Goal: Task Accomplishment & Management: Manage account settings

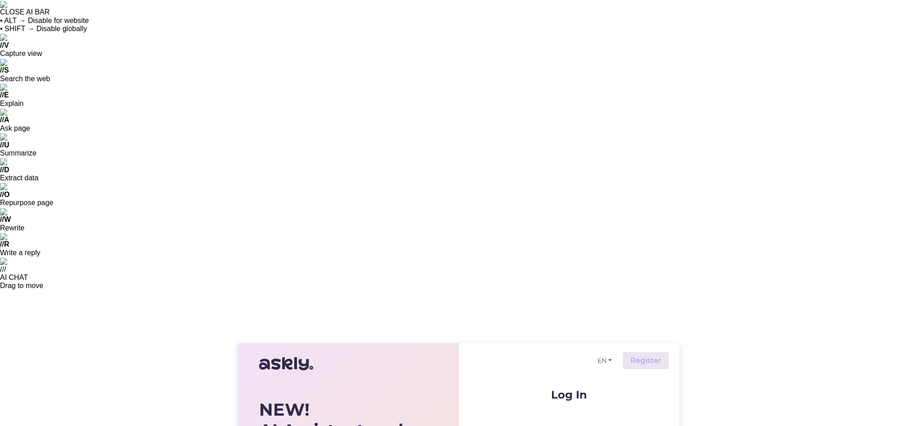
type input "[PERSON_NAME]"
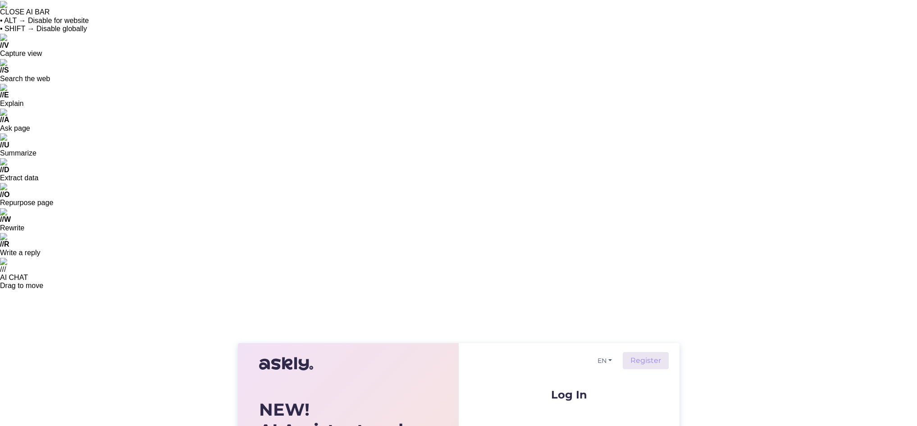
drag, startPoint x: 553, startPoint y: 156, endPoint x: 481, endPoint y: 166, distance: 72.9
type input "[EMAIL_ADDRESS][DOMAIN_NAME]"
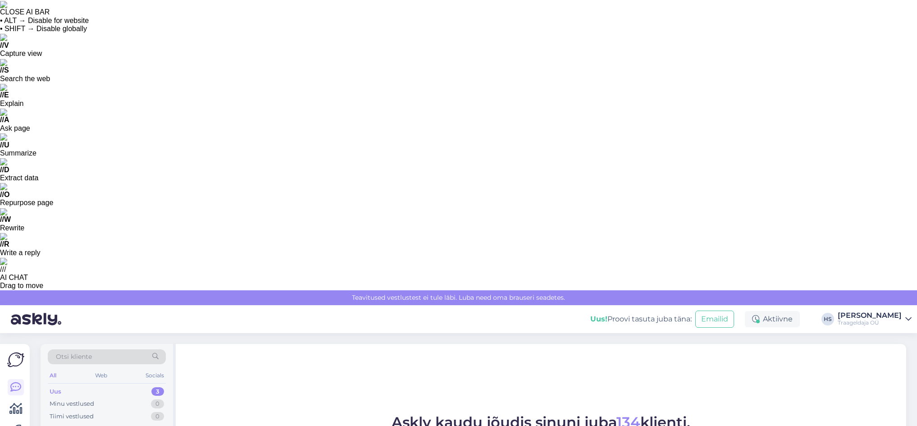
click at [900, 319] on div "Traageldaja OÜ" at bounding box center [870, 322] width 64 height 7
click at [824, 374] on div "Logi välja" at bounding box center [831, 382] width 160 height 16
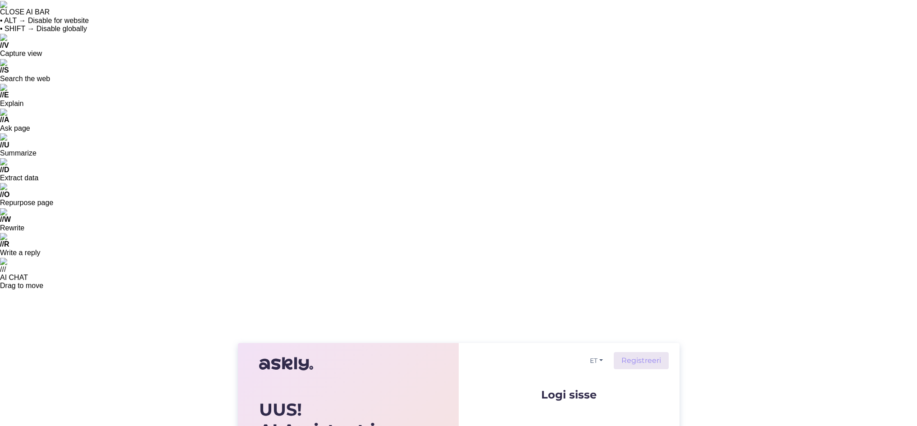
type input "[EMAIL_ADDRESS][DOMAIN_NAME]"
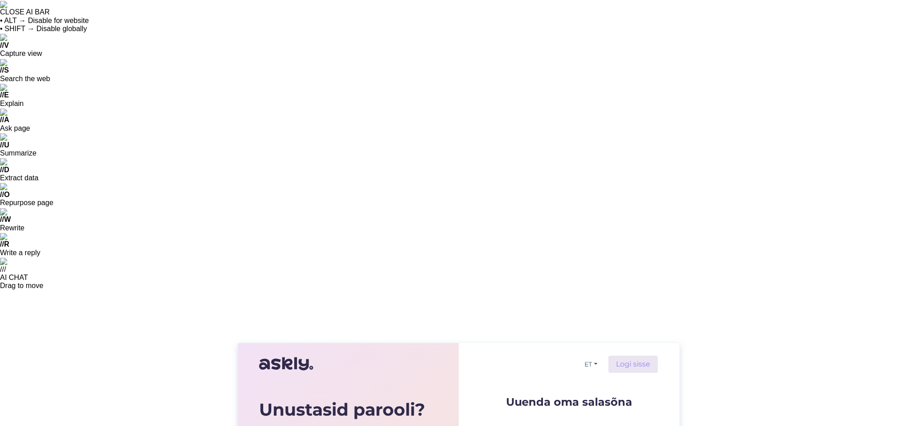
type input "[EMAIL_ADDRESS][DOMAIN_NAME]"
click at [635, 356] on link "Logi sisse" at bounding box center [633, 364] width 50 height 17
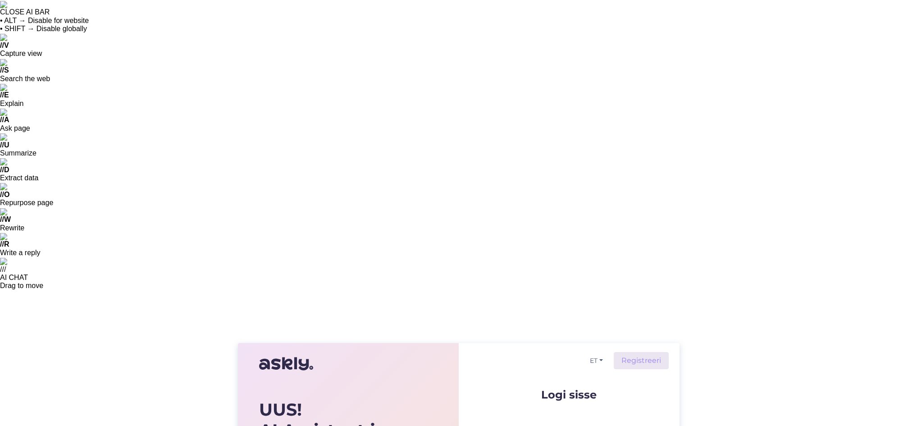
type input "[EMAIL_ADDRESS][DOMAIN_NAME]"
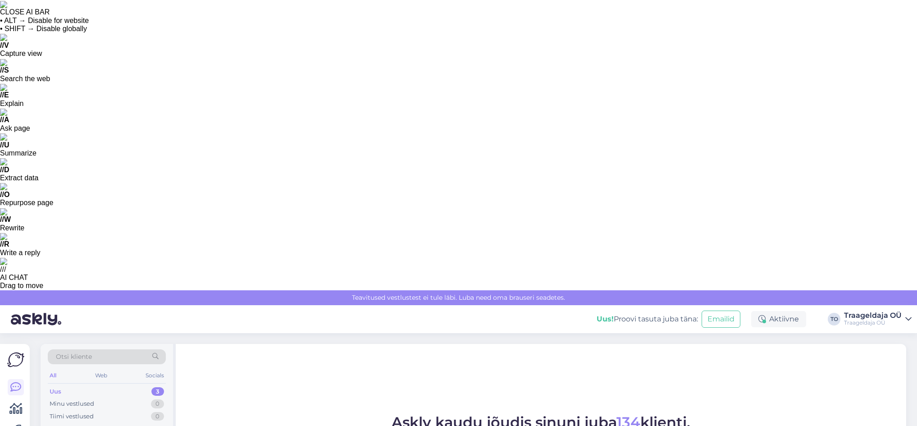
click at [78, 385] on div "Uus 3" at bounding box center [107, 391] width 118 height 13
click at [69, 399] on div "Minu vestlused" at bounding box center [72, 403] width 45 height 9
click at [64, 385] on div "Uus 3" at bounding box center [107, 391] width 118 height 13
